Goal: Browse casually

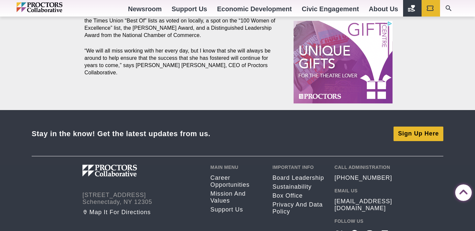
scroll to position [696, 0]
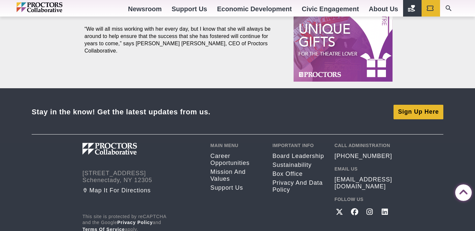
click at [225, 131] on div "Stay in the know! Get the latest updates from us. Sign Up Here" at bounding box center [237, 115] width 475 height 54
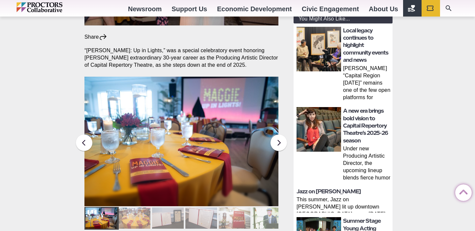
scroll to position [216, 0]
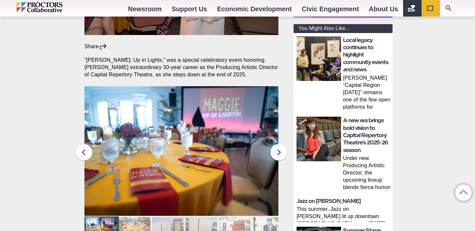
click at [315, 131] on img at bounding box center [319, 139] width 45 height 45
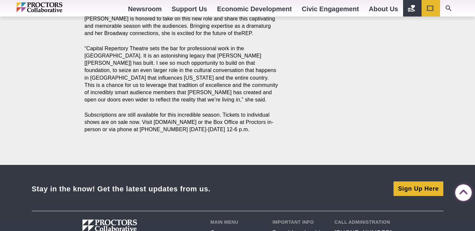
scroll to position [1122, 0]
